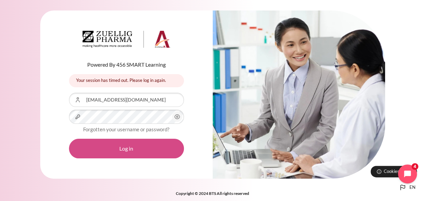
click at [107, 146] on button "Log in" at bounding box center [126, 148] width 115 height 20
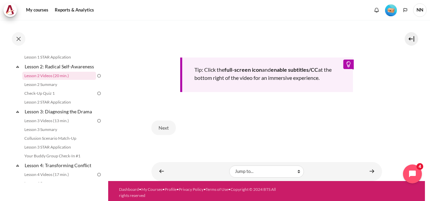
scroll to position [297, 0]
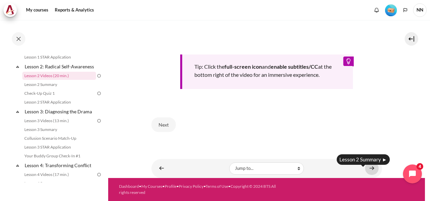
click at [369, 170] on link "Content" at bounding box center [372, 167] width 14 height 13
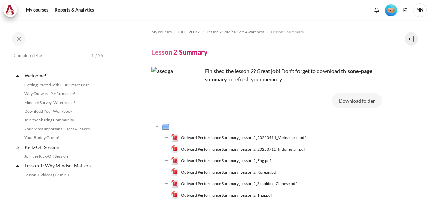
scroll to position [128, 0]
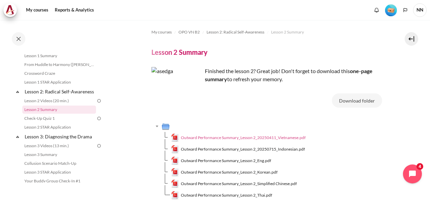
click at [276, 137] on span "Outward Performance Summary_Lesson 2_20250411_Vietnamese.pdf" at bounding box center [243, 137] width 125 height 6
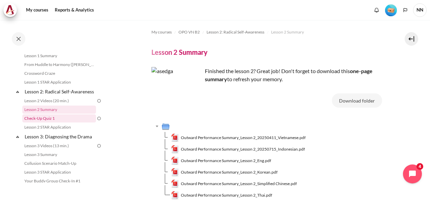
click at [48, 122] on link "Check-Up Quiz 1" at bounding box center [59, 118] width 74 height 8
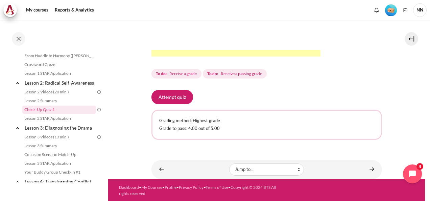
scroll to position [261, 0]
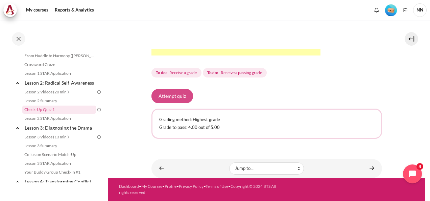
click at [183, 95] on button "Attempt quiz" at bounding box center [172, 96] width 42 height 14
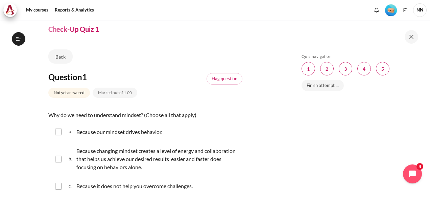
scroll to position [34, 0]
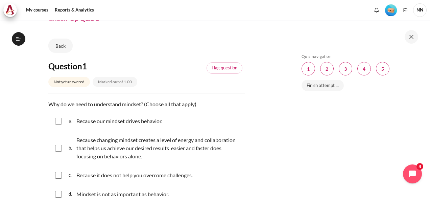
click at [58, 122] on input "Content" at bounding box center [58, 121] width 7 height 7
checkbox input "true"
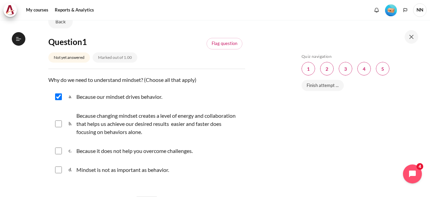
scroll to position [68, 0]
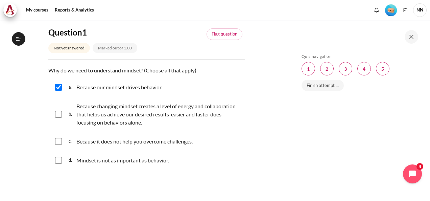
click at [58, 112] on input "Content" at bounding box center [58, 114] width 7 height 7
checkbox input "true"
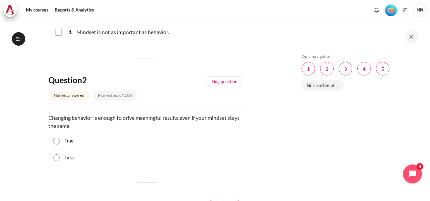
scroll to position [203, 0]
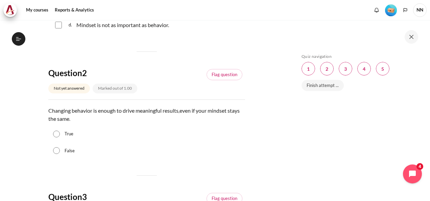
click at [58, 147] on input "False" at bounding box center [56, 150] width 7 height 7
radio input "true"
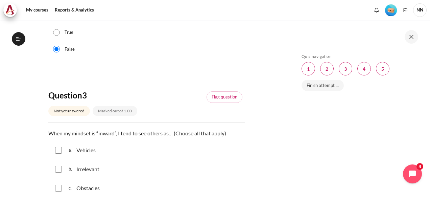
scroll to position [338, 0]
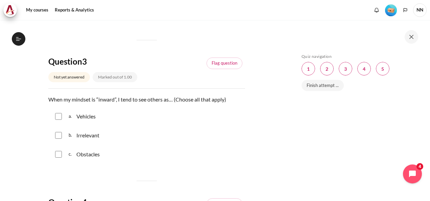
click at [56, 151] on input "Content" at bounding box center [58, 154] width 7 height 7
checkbox input "true"
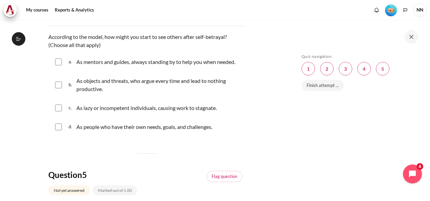
scroll to position [507, 0]
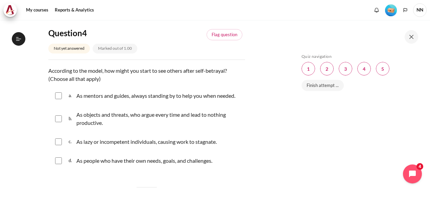
click at [58, 117] on input "Content" at bounding box center [58, 118] width 7 height 7
checkbox input "true"
click at [57, 141] on input "Content" at bounding box center [58, 141] width 7 height 7
checkbox input "true"
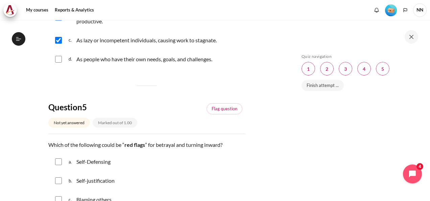
scroll to position [675, 0]
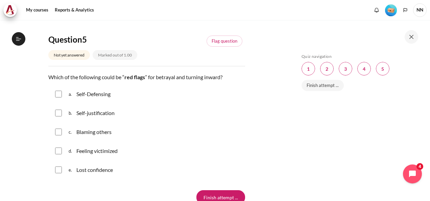
click at [61, 94] on input "Content" at bounding box center [58, 94] width 7 height 7
checkbox input "true"
click at [58, 111] on input "Content" at bounding box center [58, 112] width 7 height 7
checkbox input "true"
click at [59, 130] on input "Content" at bounding box center [58, 131] width 7 height 7
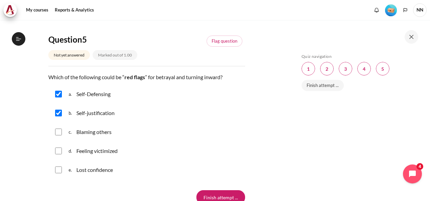
checkbox input "true"
click at [59, 150] on input "Content" at bounding box center [58, 150] width 7 height 7
checkbox input "true"
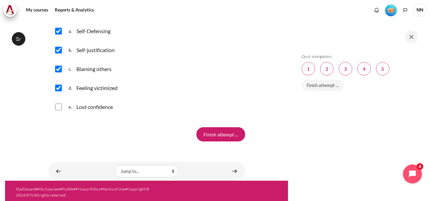
scroll to position [740, 0]
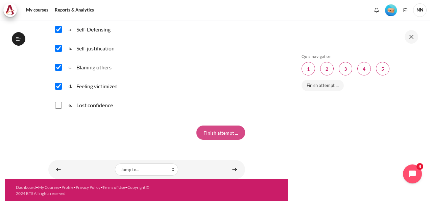
click at [202, 134] on input "Finish attempt ..." at bounding box center [220, 132] width 49 height 14
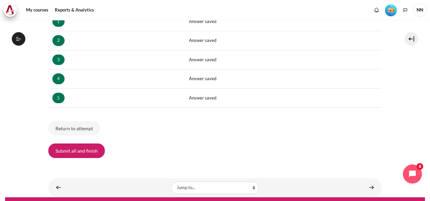
scroll to position [135, 0]
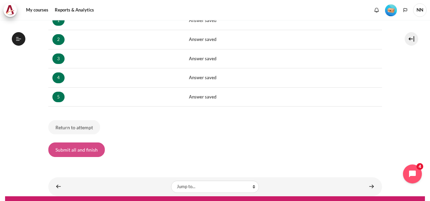
click at [88, 148] on button "Submit all and finish" at bounding box center [76, 149] width 56 height 14
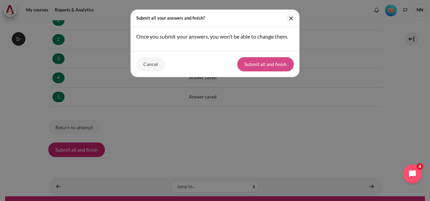
click at [275, 61] on button "Submit all and finish" at bounding box center [265, 64] width 56 height 14
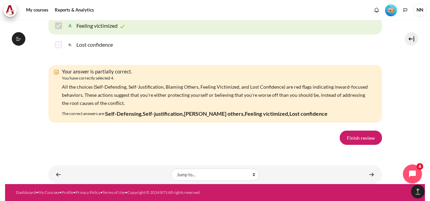
scroll to position [1199, 0]
click at [359, 139] on link "Finish review" at bounding box center [360, 137] width 42 height 14
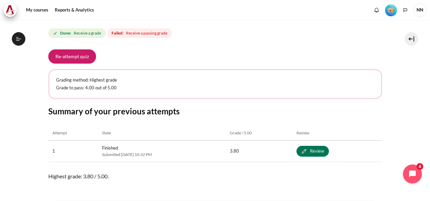
scroll to position [327, 0]
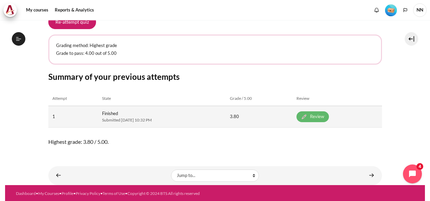
click at [327, 113] on link "Review" at bounding box center [312, 116] width 32 height 11
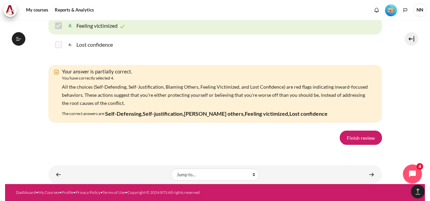
scroll to position [1165, 0]
click at [351, 145] on link "Finish review" at bounding box center [360, 137] width 42 height 14
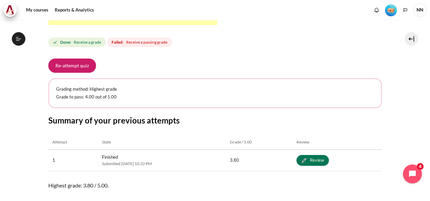
scroll to position [270, 0]
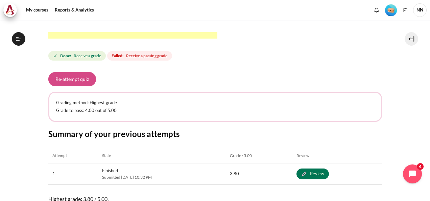
click at [78, 80] on button "Re-attempt quiz" at bounding box center [72, 79] width 48 height 14
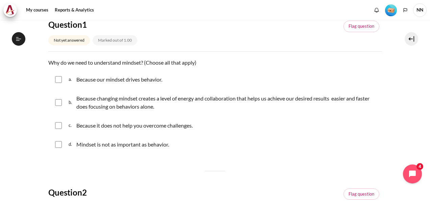
scroll to position [101, 0]
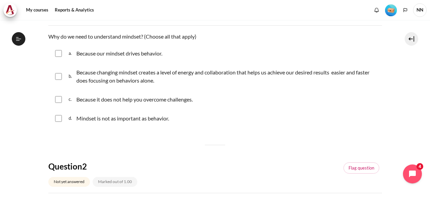
click at [58, 53] on input "Content" at bounding box center [58, 53] width 7 height 7
checkbox input "true"
click at [59, 79] on input "Content" at bounding box center [58, 76] width 7 height 7
checkbox input "true"
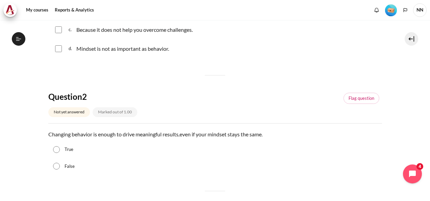
scroll to position [203, 0]
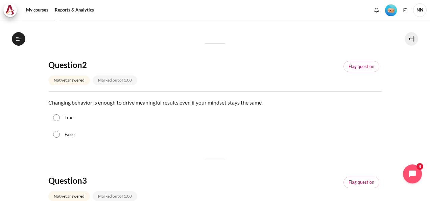
click at [57, 133] on input "False" at bounding box center [56, 134] width 7 height 7
radio input "true"
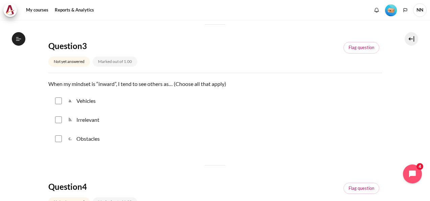
scroll to position [338, 0]
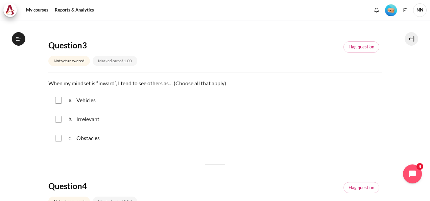
click at [61, 100] on input "Content" at bounding box center [58, 100] width 7 height 7
checkbox input "true"
click at [56, 116] on input "Content" at bounding box center [58, 119] width 7 height 7
checkbox input "true"
click at [61, 135] on input "Content" at bounding box center [58, 137] width 7 height 7
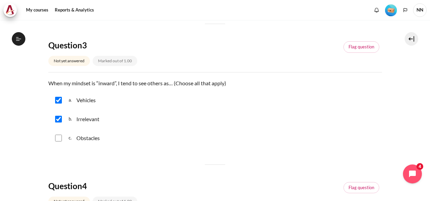
checkbox input "true"
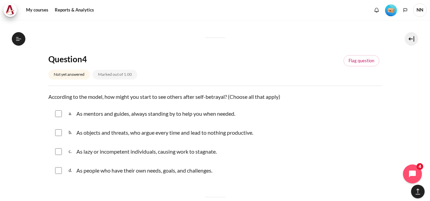
scroll to position [473, 0]
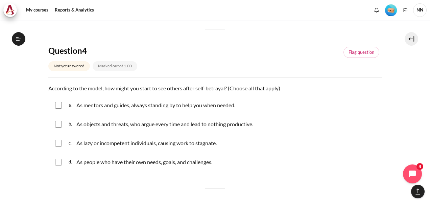
click at [59, 105] on input "Content" at bounding box center [58, 105] width 7 height 7
checkbox input "true"
click at [56, 125] on input "Content" at bounding box center [58, 124] width 7 height 7
checkbox input "true"
click at [59, 143] on input "Content" at bounding box center [58, 142] width 7 height 7
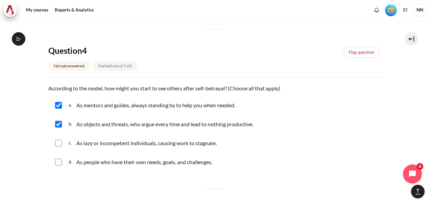
checkbox input "true"
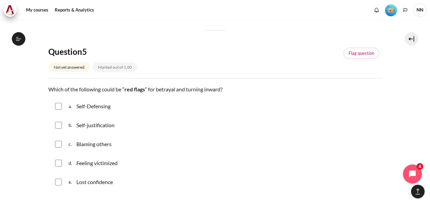
scroll to position [642, 0]
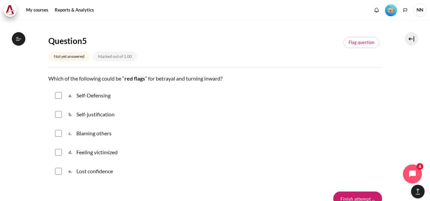
click at [60, 97] on input "Content" at bounding box center [58, 95] width 7 height 7
checkbox input "true"
click at [57, 111] on input "Content" at bounding box center [58, 114] width 7 height 7
checkbox input "true"
click at [57, 131] on input "Content" at bounding box center [58, 133] width 7 height 7
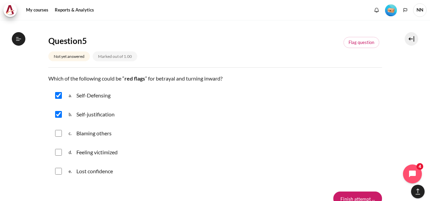
checkbox input "true"
click at [60, 152] on input "Content" at bounding box center [58, 152] width 7 height 7
checkbox input "true"
click at [56, 168] on input "Content" at bounding box center [58, 171] width 7 height 7
checkbox input "true"
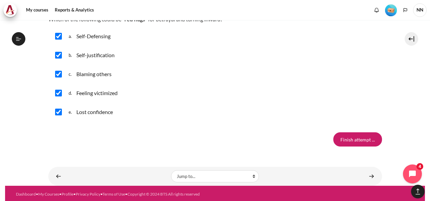
scroll to position [701, 0]
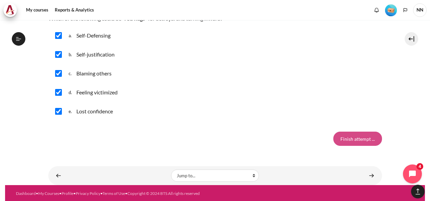
click at [367, 136] on input "Finish attempt ..." at bounding box center [357, 138] width 49 height 14
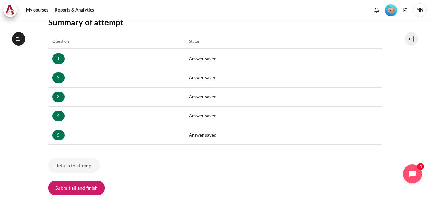
scroll to position [135, 0]
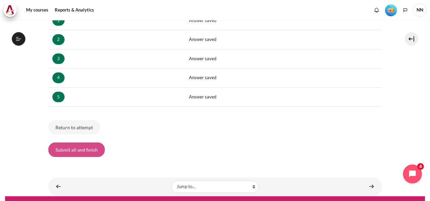
click at [82, 149] on button "Submit all and finish" at bounding box center [76, 149] width 56 height 14
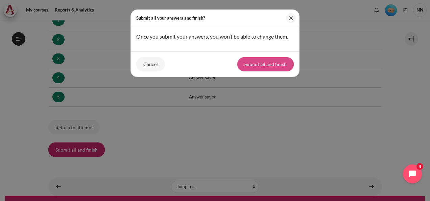
click at [282, 63] on button "Submit all and finish" at bounding box center [265, 64] width 56 height 14
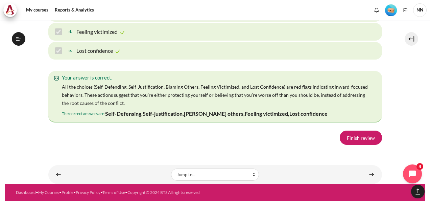
scroll to position [1197, 0]
click at [350, 137] on link "Finish review" at bounding box center [360, 137] width 42 height 14
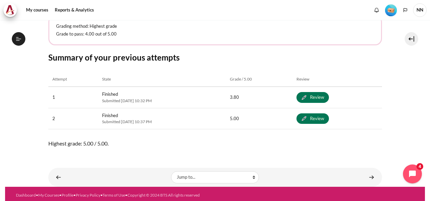
scroll to position [348, 0]
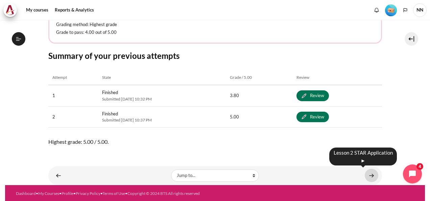
click at [366, 174] on link "Content" at bounding box center [371, 175] width 14 height 13
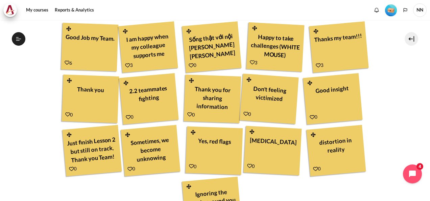
scroll to position [203, 0]
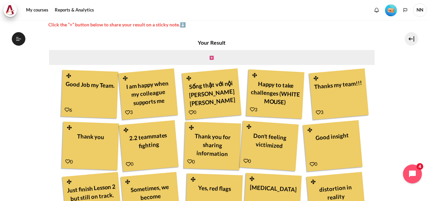
click at [210, 56] on icon "Content" at bounding box center [211, 57] width 4 height 5
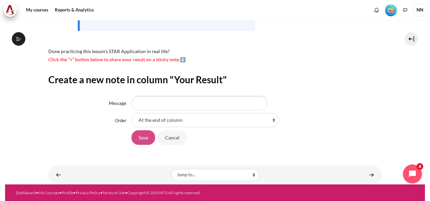
scroll to position [145, 0]
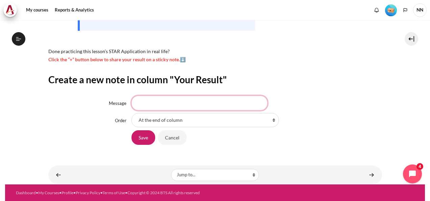
click at [153, 103] on input "Message" at bounding box center [199, 103] width 136 height 14
type input "o"
drag, startPoint x: 253, startPoint y: 98, endPoint x: 124, endPoint y: 104, distance: 129.9
click at [124, 104] on div "Message more often to observe when we have inward mindset" at bounding box center [214, 103] width 333 height 14
click at [139, 102] on input "more often to observe when we have inward mindset" at bounding box center [199, 103] width 136 height 14
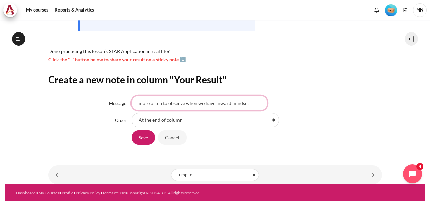
drag, startPoint x: 183, startPoint y: 103, endPoint x: 124, endPoint y: 104, distance: 59.4
click at [124, 104] on div "Message more often to observe when we have inward mindset" at bounding box center [214, 103] width 333 height 14
paste input "observe more often"
click at [138, 103] on input "observe more often when we have inward mindset" at bounding box center [199, 103] width 136 height 14
type input "self-observe more often when we have inward mindset"
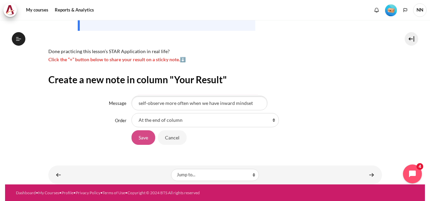
click at [137, 138] on input "Save" at bounding box center [143, 137] width 24 height 14
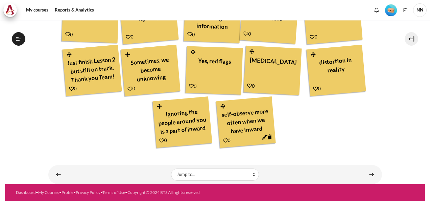
scroll to position [145, 0]
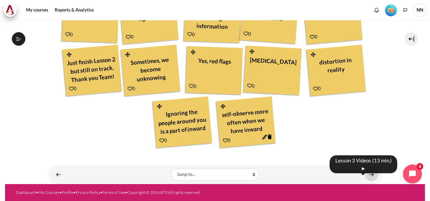
click at [369, 172] on link "Content" at bounding box center [371, 174] width 14 height 13
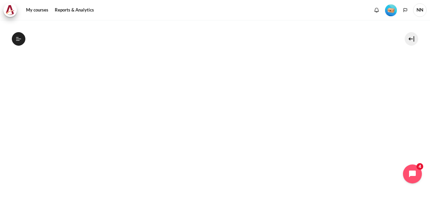
scroll to position [210, 0]
click at [394, 91] on section "My courses OPO VN B2 Lesson 3: Diagnosing the Drama Lesson 3 Videos (13 min.) L…" at bounding box center [214, 65] width 419 height 511
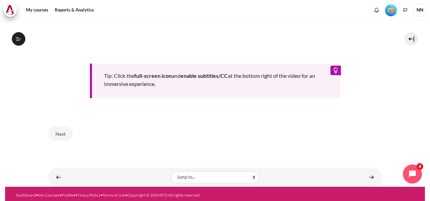
scroll to position [345, 0]
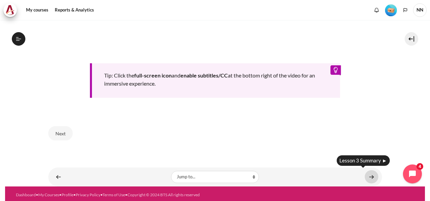
click at [367, 172] on link "Content" at bounding box center [371, 176] width 14 height 13
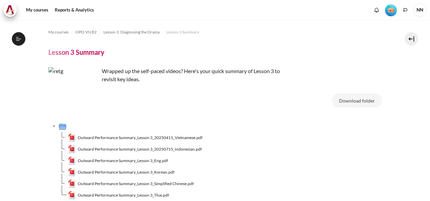
scroll to position [173, 0]
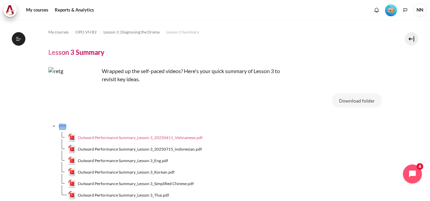
click at [167, 135] on span "Outward Performance Summary_Lesson 3_20250411_Vietnamese.pdf" at bounding box center [140, 137] width 125 height 6
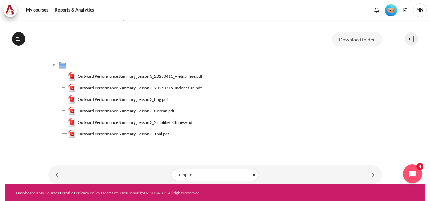
click at [395, 143] on section "My courses OPO VN B2 Lesson 3: Diagnosing the Drama Lesson 3 Summary Lesson 3 S…" at bounding box center [214, 71] width 419 height 225
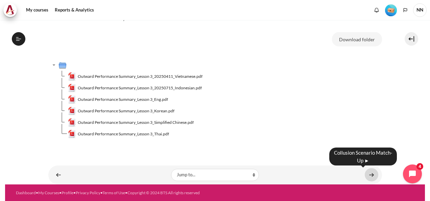
drag, startPoint x: 367, startPoint y: 173, endPoint x: 364, endPoint y: 175, distance: 3.9
click at [367, 172] on link "Content" at bounding box center [371, 174] width 14 height 13
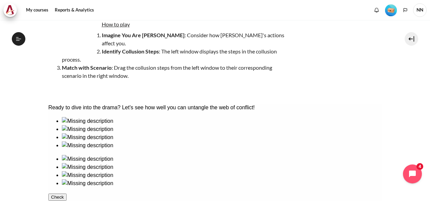
scroll to position [101, 0]
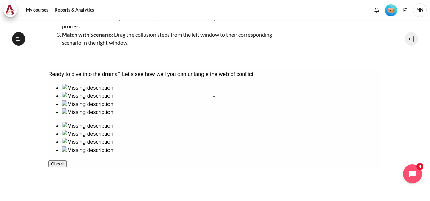
drag, startPoint x: 82, startPoint y: 164, endPoint x: 247, endPoint y: 116, distance: 171.3
drag, startPoint x: 165, startPoint y: 122, endPoint x: 288, endPoint y: 123, distance: 122.3
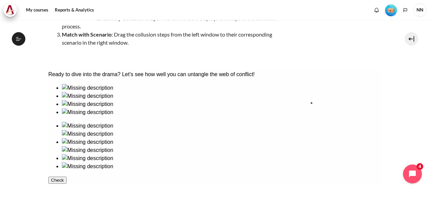
drag, startPoint x: 73, startPoint y: 121, endPoint x: 335, endPoint y: 125, distance: 262.1
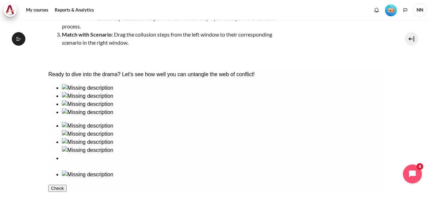
scroll to position [135, 0]
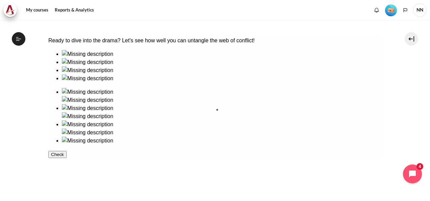
drag, startPoint x: 117, startPoint y: 80, endPoint x: 239, endPoint y: 125, distance: 130.3
click at [66, 166] on button "Check" at bounding box center [57, 162] width 18 height 7
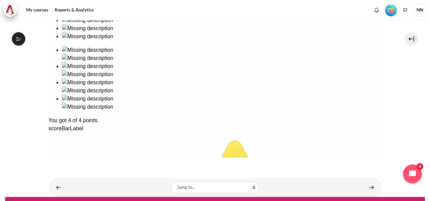
scroll to position [182, 0]
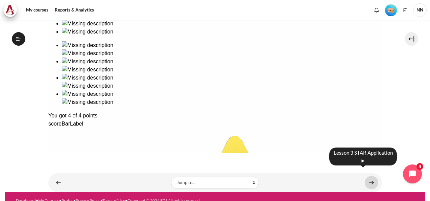
click at [367, 176] on link "Content" at bounding box center [371, 182] width 14 height 13
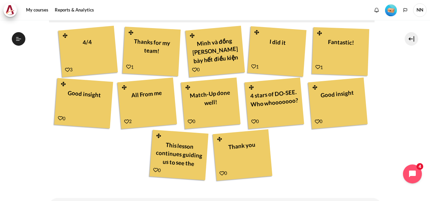
scroll to position [270, 0]
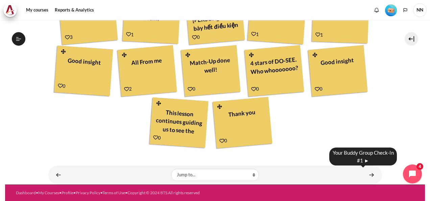
drag, startPoint x: 369, startPoint y: 174, endPoint x: 349, endPoint y: 175, distance: 19.6
click at [369, 173] on link "Content" at bounding box center [371, 174] width 14 height 13
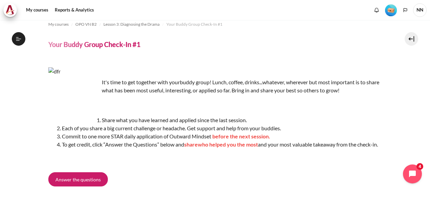
scroll to position [42, 0]
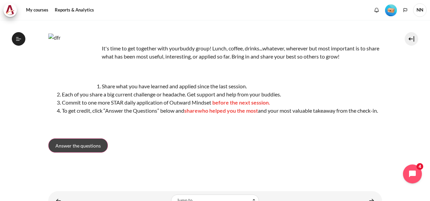
click at [93, 149] on span "Answer the questions" at bounding box center [77, 145] width 45 height 7
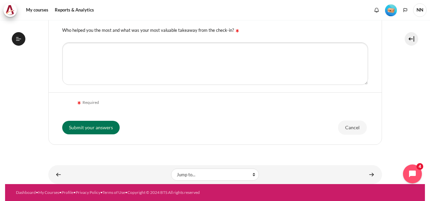
scroll to position [161, 0]
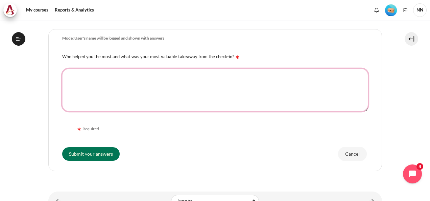
click at [72, 91] on textarea "Who helped you the most and what was your most valuable takeaway from the check…" at bounding box center [215, 90] width 306 height 43
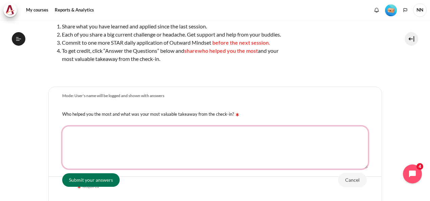
scroll to position [94, 0]
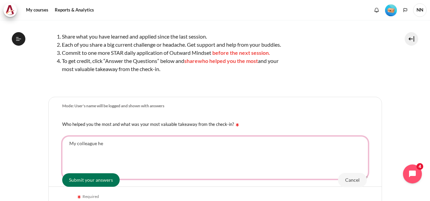
click at [119, 154] on textarea "My colleague he" at bounding box center [215, 157] width 306 height 43
click at [149, 162] on textarea "My colleague help me to see many angles of the problem and apply outwark mindse…" at bounding box center [215, 157] width 306 height 43
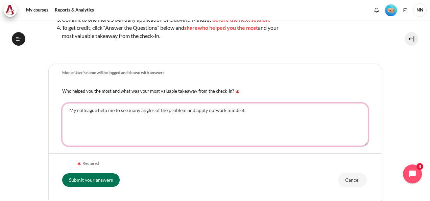
scroll to position [161, 0]
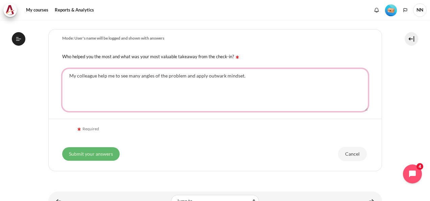
type textarea "My colleague help me to see many angles of the problem and apply outwark mindse…"
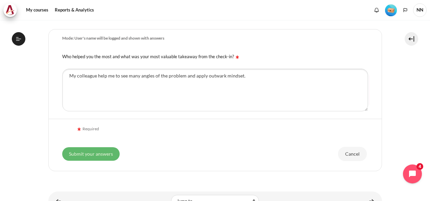
click at [102, 160] on input "Submit your answers" at bounding box center [90, 154] width 57 height 14
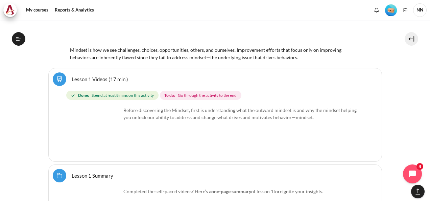
scroll to position [931, 0]
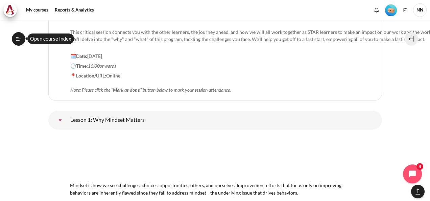
click at [19, 37] on icon at bounding box center [19, 39] width 6 height 6
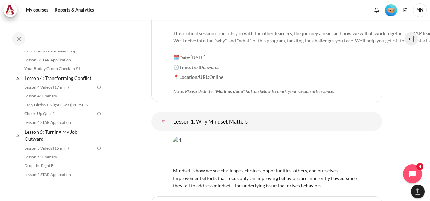
scroll to position [203, 0]
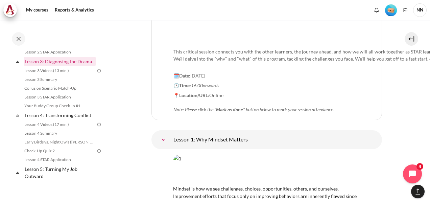
click at [62, 66] on link "Lesson 3: Diagnosing the Drama" at bounding box center [60, 61] width 72 height 9
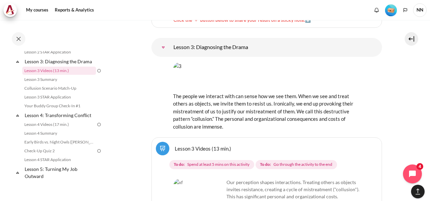
scroll to position [2386, 0]
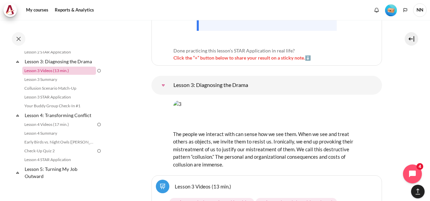
click at [40, 75] on link "Lesson 3 Videos (13 min.)" at bounding box center [59, 71] width 74 height 8
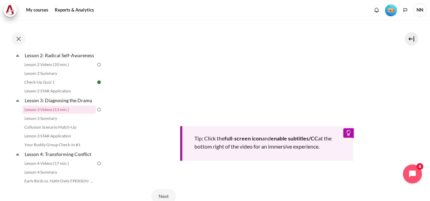
scroll to position [203, 0]
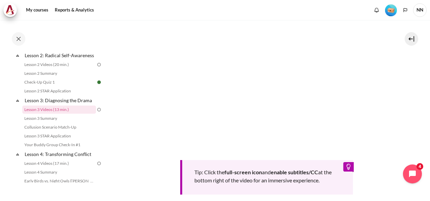
click at [404, 122] on section "My courses OPO VN B2 Lesson 3: Diagnosing the Drama Lesson 3 Videos (13 min.) L…" at bounding box center [266, 49] width 316 height 465
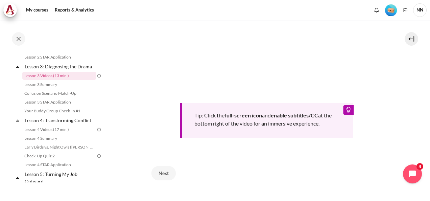
scroll to position [317, 0]
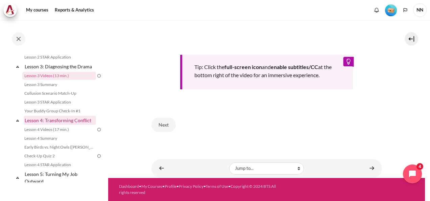
click at [70, 125] on link "Lesson 4: Transforming Conflict" at bounding box center [60, 120] width 72 height 9
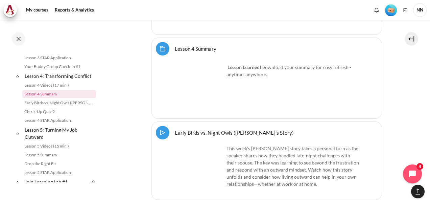
scroll to position [3324, 0]
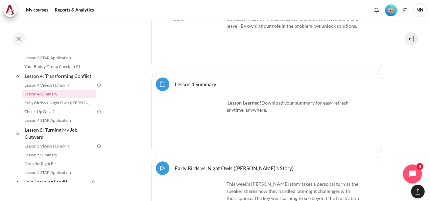
click at [191, 99] on img "Content" at bounding box center [198, 124] width 51 height 51
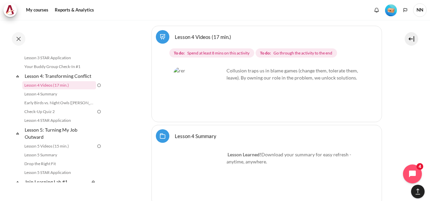
scroll to position [3222, 0]
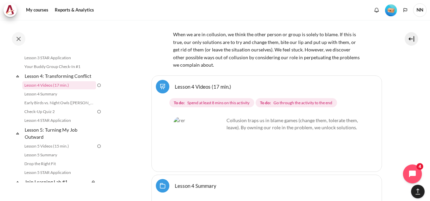
click at [189, 117] on img "Content" at bounding box center [198, 142] width 51 height 51
click at [199, 117] on img "Content" at bounding box center [198, 142] width 51 height 51
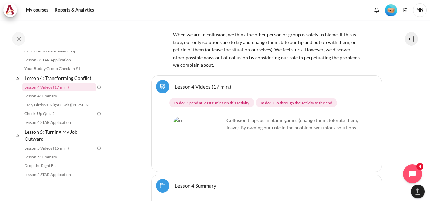
scroll to position [242, 0]
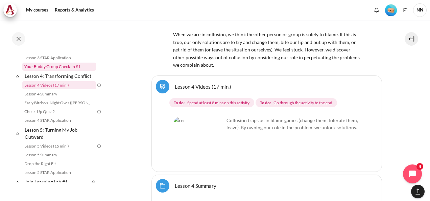
click at [60, 71] on link "Your Buddy Group Check-In #1" at bounding box center [59, 66] width 74 height 8
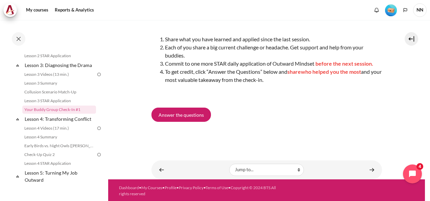
scroll to position [106, 0]
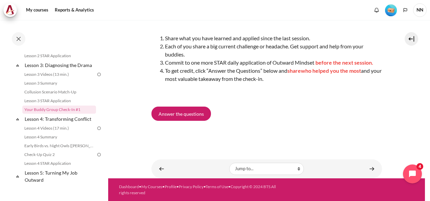
click at [369, 168] on div "Lesson 4 Videos (17 min.) ►" at bounding box center [363, 166] width 68 height 22
click at [416, 168] on button "Open chat widget" at bounding box center [412, 173] width 21 height 21
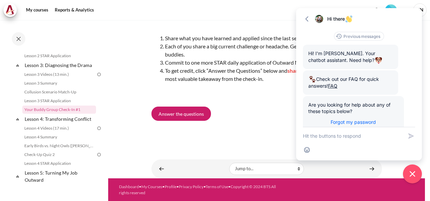
scroll to position [31, 0]
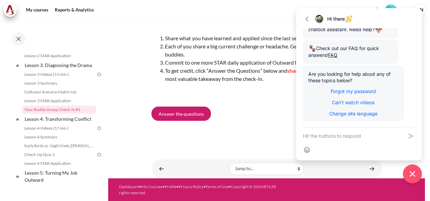
click at [273, 133] on div "It's time to get together with your buddy group! Lunch, coffee, drinks...whatev…" at bounding box center [266, 50] width 230 height 178
click at [306, 20] on icon "button" at bounding box center [306, 18] width 3 height 5
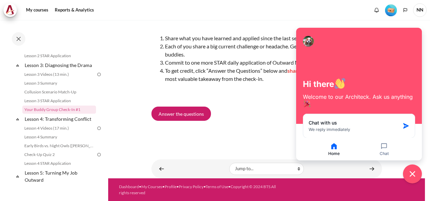
click at [259, 129] on div "It's time to get together with your buddy group! Lunch, coffee, drinks...whatev…" at bounding box center [266, 50] width 230 height 178
click at [333, 144] on icon "button" at bounding box center [333, 146] width 5 height 6
click at [254, 114] on div "Answer the questions" at bounding box center [266, 114] width 230 height 17
click at [365, 165] on body "Skip to main content Open course index Completed 8% 2 / 25 Expand Collapse" at bounding box center [215, 100] width 430 height 201
drag, startPoint x: 363, startPoint y: 165, endPoint x: 276, endPoint y: 122, distance: 96.5
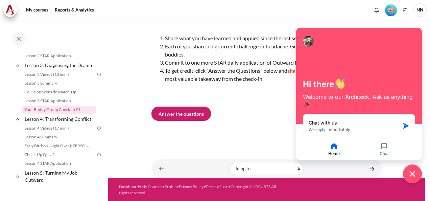
click at [276, 122] on div "Answer the questions" at bounding box center [266, 114] width 230 height 17
click at [407, 167] on button "Close chat widget" at bounding box center [412, 173] width 21 height 21
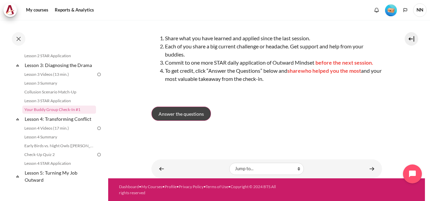
click at [187, 118] on link "Answer the questions" at bounding box center [180, 113] width 59 height 14
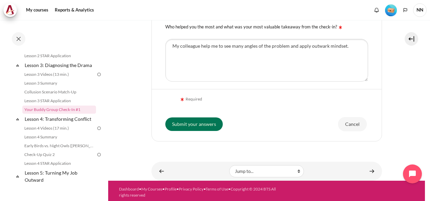
scroll to position [209, 0]
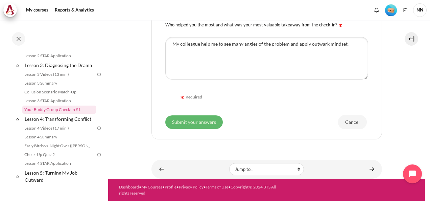
click at [206, 122] on input "Submit your answers" at bounding box center [193, 122] width 57 height 14
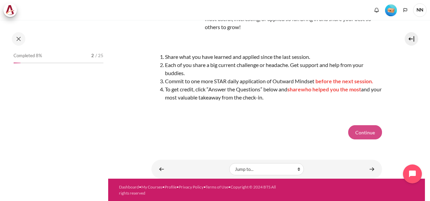
scroll to position [199, 0]
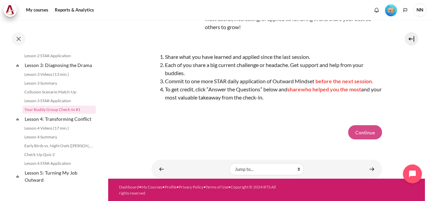
click at [361, 134] on button "Continue" at bounding box center [365, 132] width 34 height 14
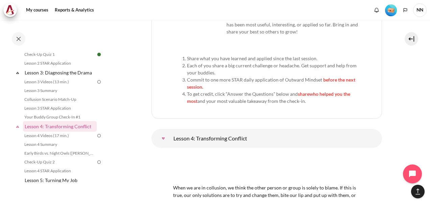
scroll to position [3092, 0]
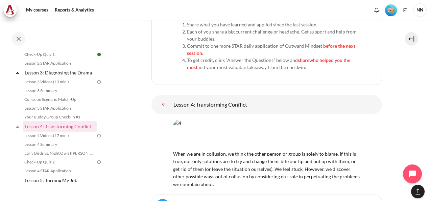
click at [216, 119] on img "Content" at bounding box center [266, 133] width 187 height 29
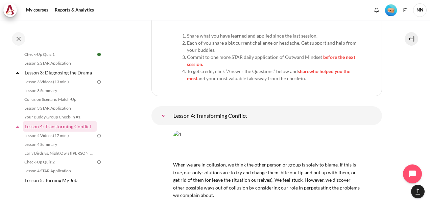
click at [257, 130] on img "Content" at bounding box center [266, 144] width 187 height 29
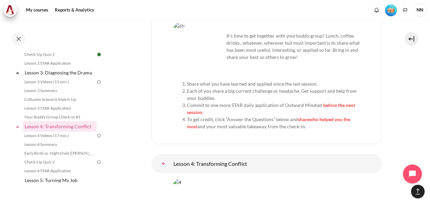
scroll to position [3058, 0]
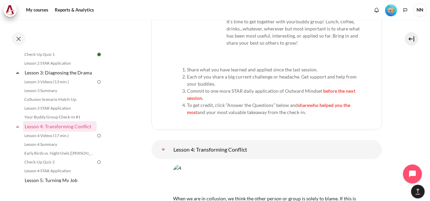
click at [211, 164] on img "Content" at bounding box center [266, 178] width 187 height 29
click at [43, 131] on link "Lesson 4: Transforming Conflict" at bounding box center [60, 126] width 72 height 9
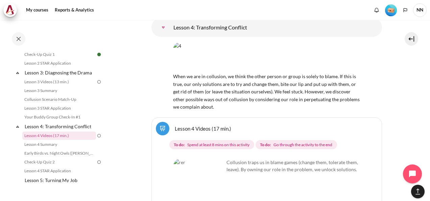
scroll to position [3189, 0]
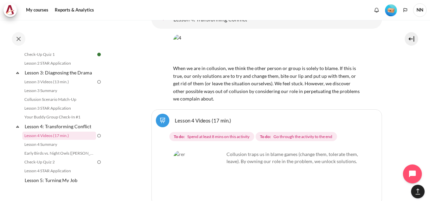
click at [217, 153] on img "Content" at bounding box center [198, 175] width 51 height 51
click at [187, 117] on link "Lesson 4 Videos (17 min.)" at bounding box center [203, 120] width 56 height 6
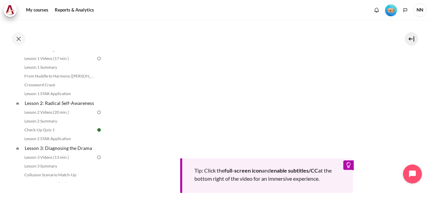
scroll to position [285, 0]
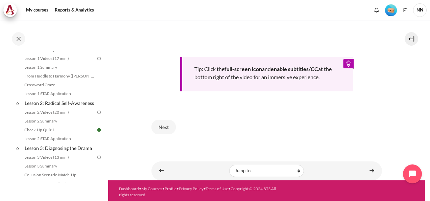
click at [368, 164] on div "Lesson 4 Summary ►" at bounding box center [362, 159] width 53 height 15
click at [367, 170] on link "Content" at bounding box center [372, 170] width 14 height 13
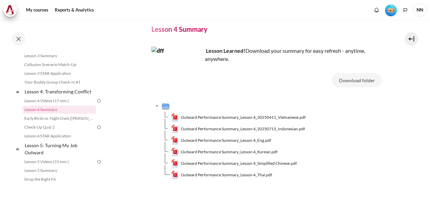
scroll to position [34, 0]
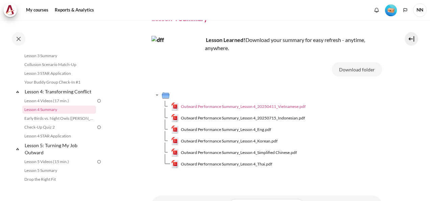
click at [247, 107] on span "Outward Performance Summary_Lesson 4_20250411_Vietnamese.pdf" at bounding box center [243, 106] width 125 height 6
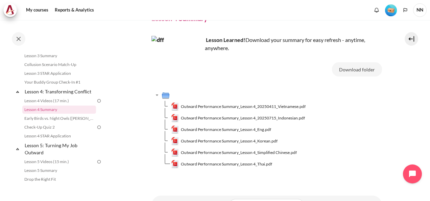
click at [215, 84] on div "Download folder Outward Performance Summary_Lesson 4_20250411_Vietnamese.pdf Ou…" at bounding box center [266, 118] width 230 height 113
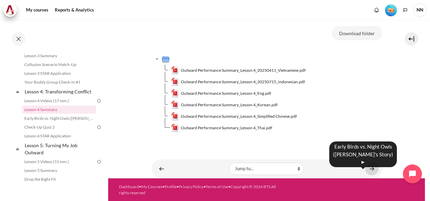
click at [369, 168] on link "Content" at bounding box center [372, 168] width 14 height 13
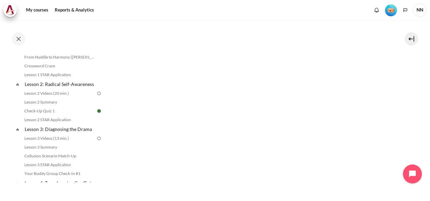
scroll to position [297, 0]
